Goal: Book appointment/travel/reservation

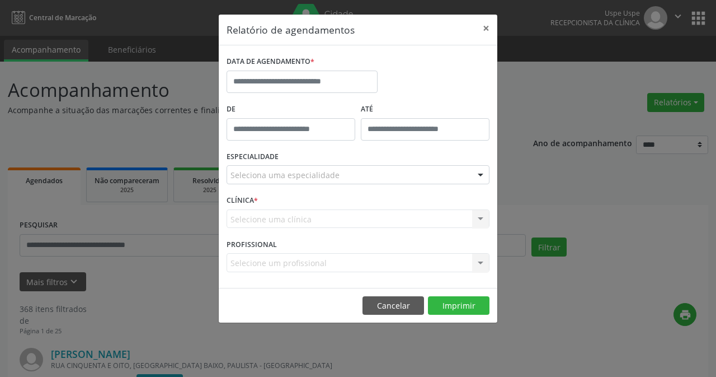
click at [352, 93] on div "DATA DE AGENDAMENTO *" at bounding box center [302, 77] width 157 height 48
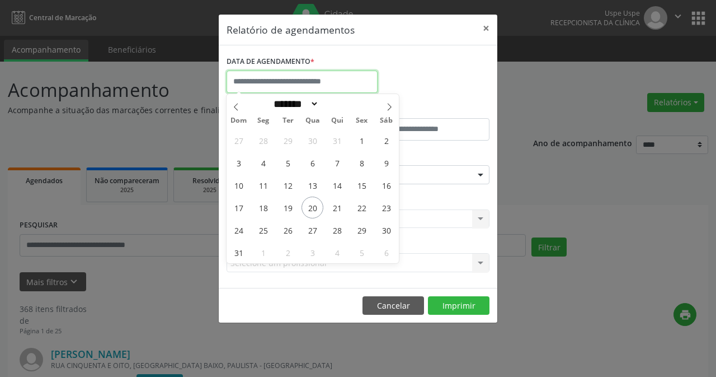
click at [331, 86] on input "text" at bounding box center [302, 81] width 151 height 22
click at [393, 104] on span at bounding box center [389, 103] width 19 height 19
select select "*"
click at [346, 163] on span "11" at bounding box center [337, 163] width 22 height 22
type input "**********"
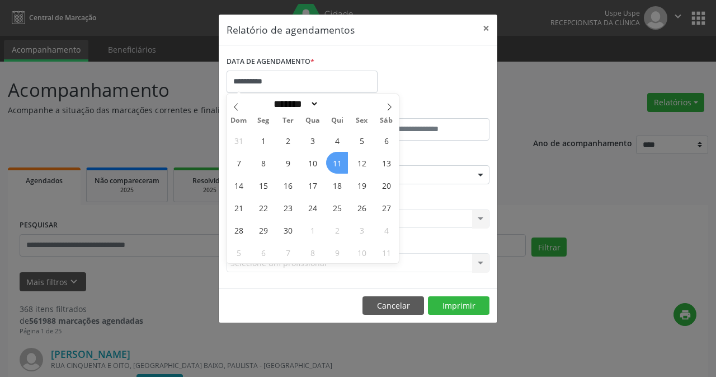
click at [335, 160] on span "11" at bounding box center [337, 163] width 22 height 22
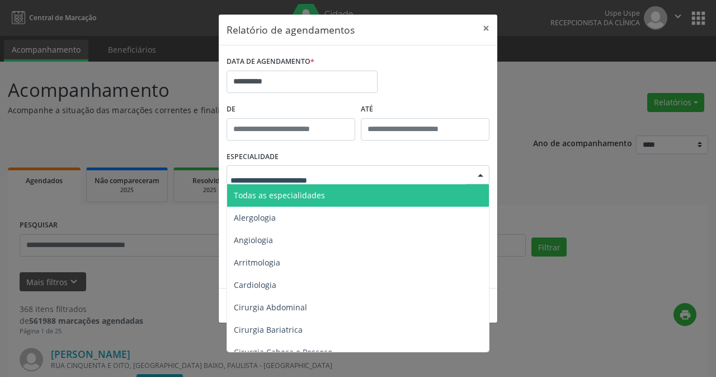
click at [326, 200] on span "Todas as especialidades" at bounding box center [359, 195] width 264 height 22
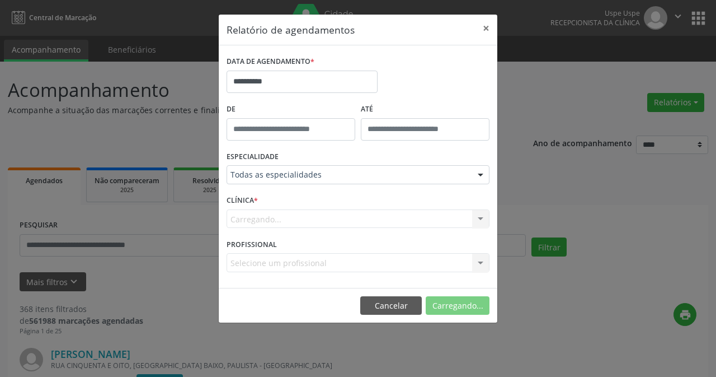
click at [308, 221] on div "Carregando... Nenhum resultado encontrado para: " " Não há nenhuma opção para s…" at bounding box center [358, 218] width 263 height 19
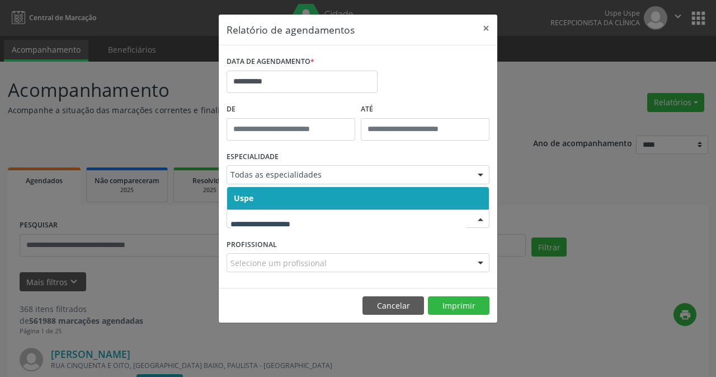
click at [298, 205] on span "Uspe" at bounding box center [358, 198] width 262 height 22
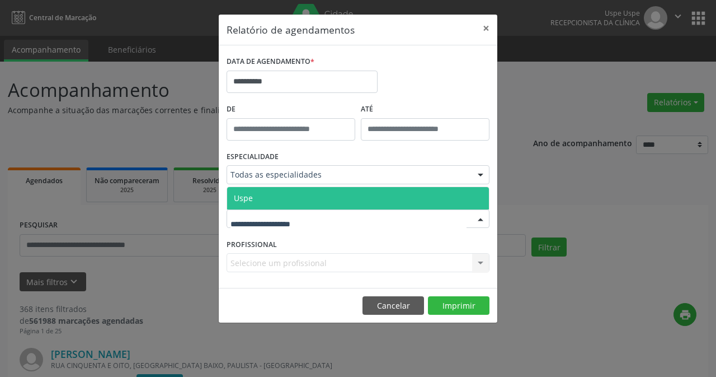
click at [278, 200] on span "Uspe" at bounding box center [358, 198] width 262 height 22
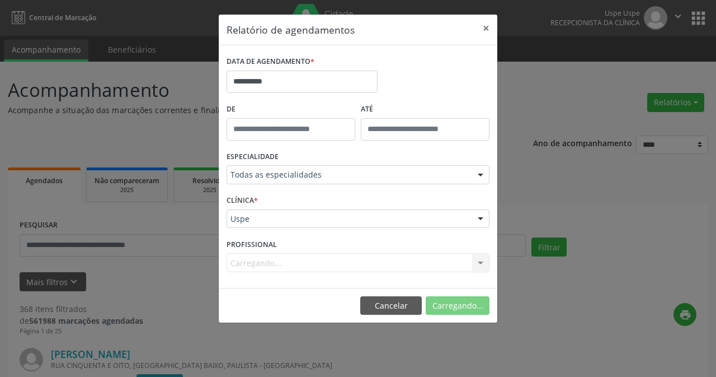
click at [280, 255] on div "Carregando... Nenhum resultado encontrado para: " " Não há nenhuma opção para s…" at bounding box center [358, 262] width 263 height 19
click at [280, 264] on div "Carregando... Nenhum resultado encontrado para: " " Não há nenhuma opção para s…" at bounding box center [358, 262] width 263 height 19
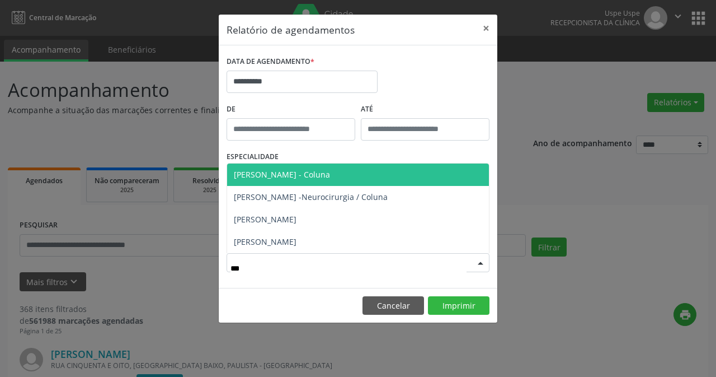
type input "****"
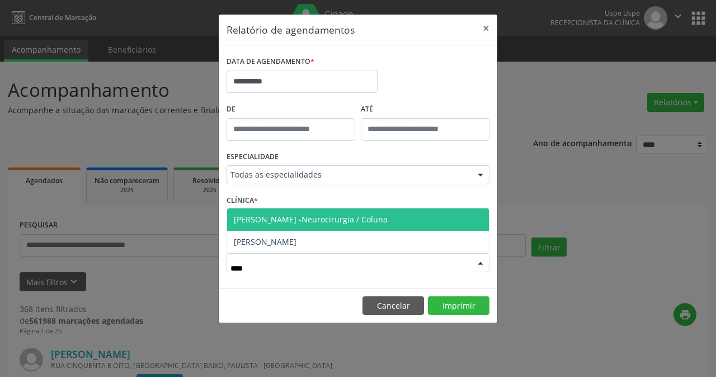
click at [332, 224] on span "[PERSON_NAME] -Neurocirurgia / Coluna" at bounding box center [311, 219] width 154 height 11
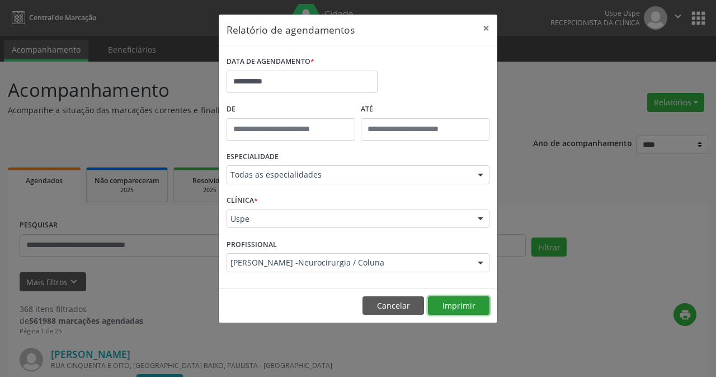
click at [468, 307] on button "Imprimir" at bounding box center [459, 305] width 62 height 19
